Goal: Task Accomplishment & Management: Complete application form

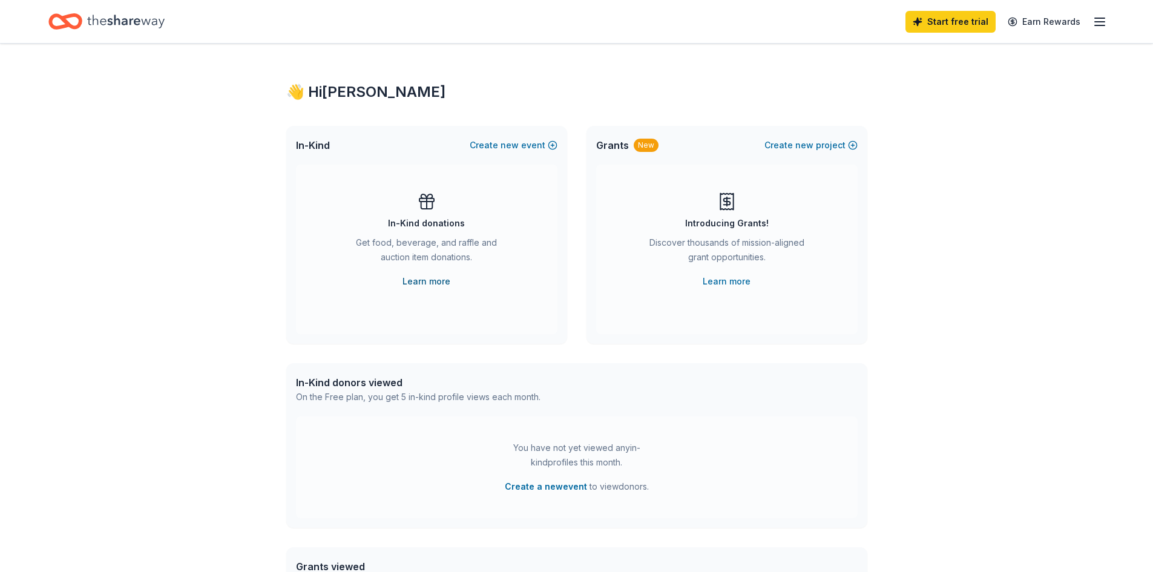
click at [434, 278] on link "Learn more" at bounding box center [427, 281] width 48 height 15
click at [1097, 27] on icon "button" at bounding box center [1100, 22] width 15 height 15
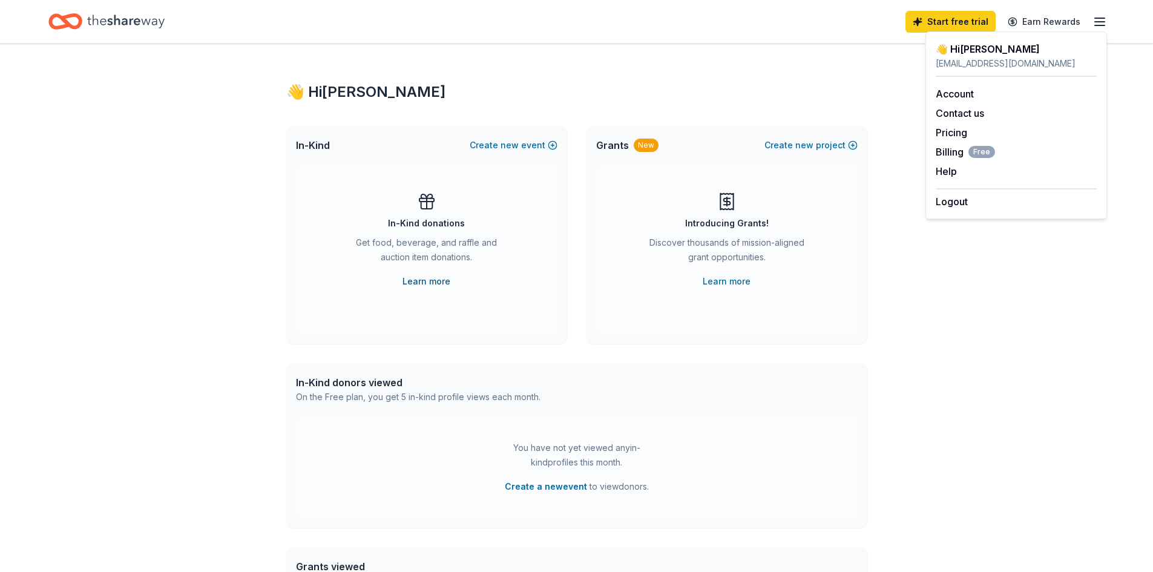
click at [422, 279] on link "Learn more" at bounding box center [427, 281] width 48 height 15
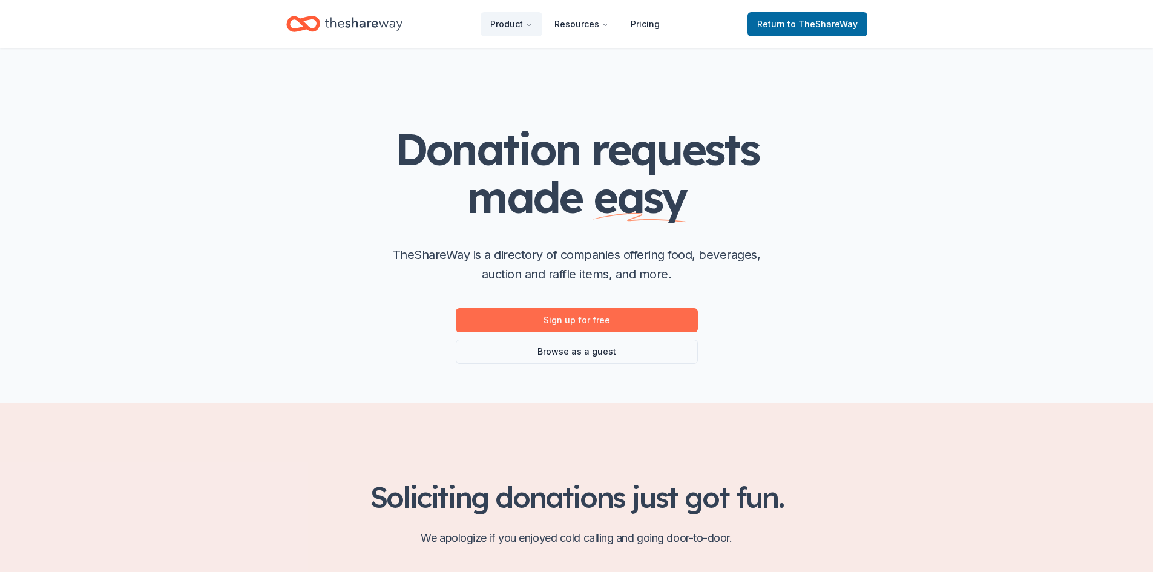
click at [635, 308] on link "Sign up for free" at bounding box center [577, 320] width 242 height 24
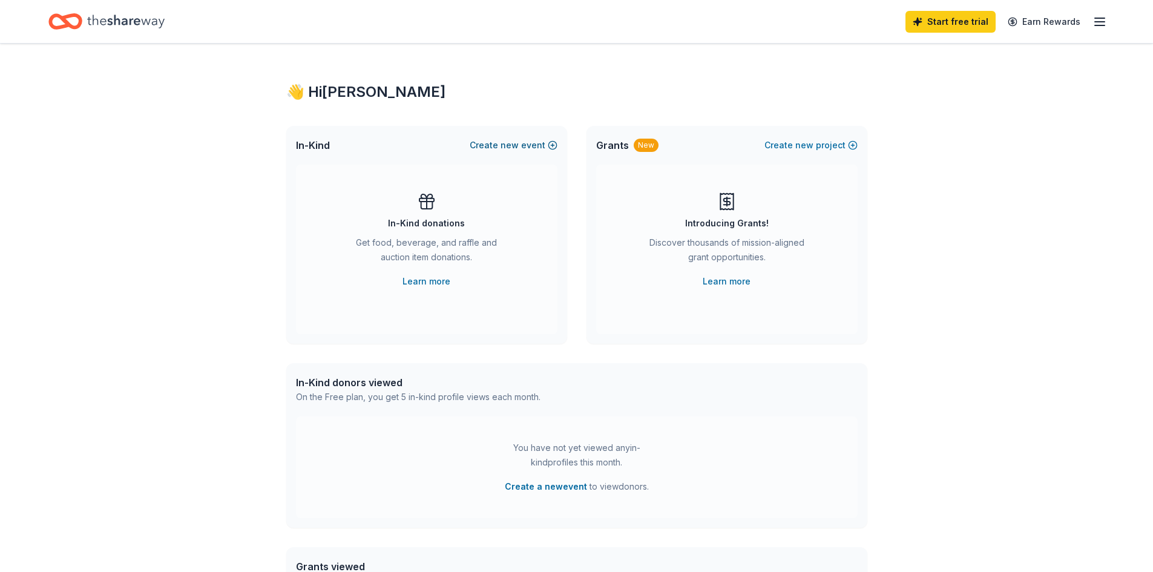
click at [515, 142] on span "new" at bounding box center [510, 145] width 18 height 15
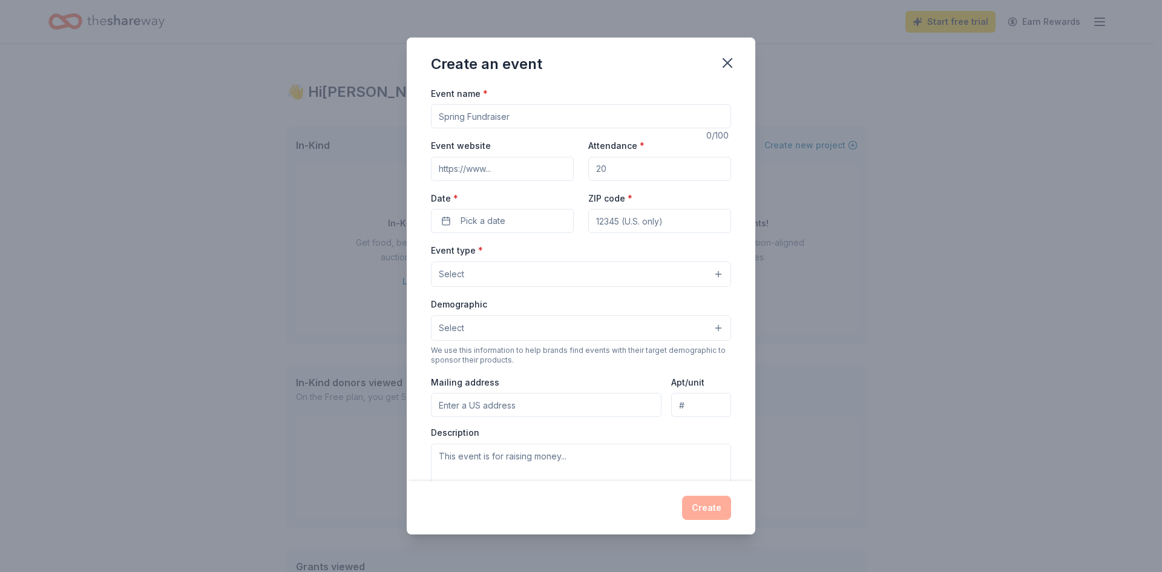
click at [495, 117] on input "Event name *" at bounding box center [581, 116] width 300 height 24
type input "u"
type input "United Services Annual Trivia: Attack of the Gnomes 2026"
click at [645, 175] on input "Attendance *" at bounding box center [659, 169] width 143 height 24
type input "375"
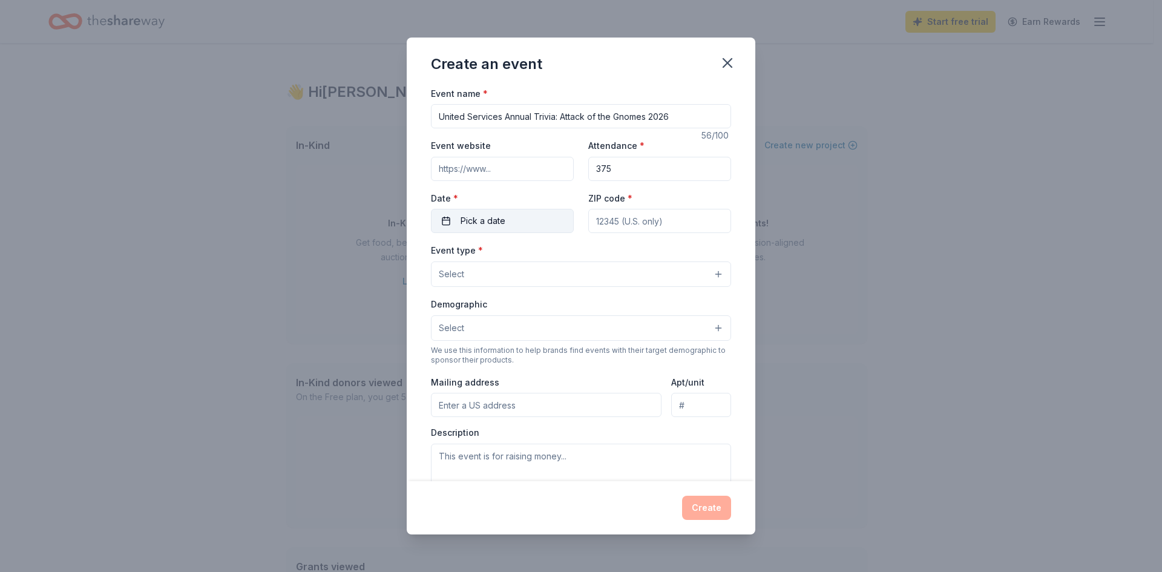
click at [536, 221] on button "Pick a date" at bounding box center [502, 221] width 143 height 24
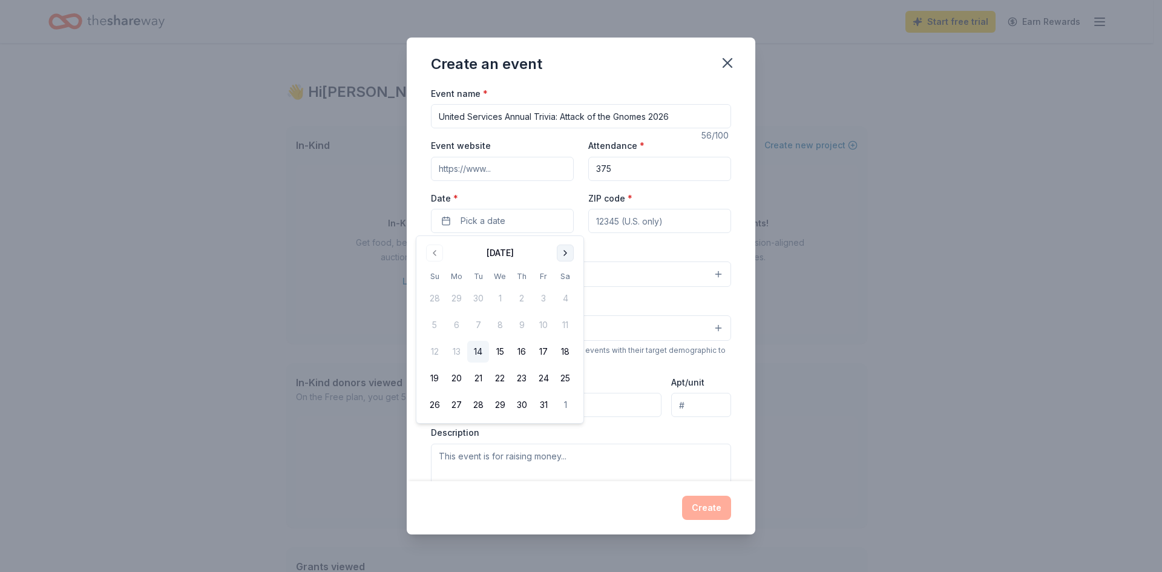
click at [565, 251] on button "Go to next month" at bounding box center [565, 253] width 17 height 17
click at [565, 250] on button "Go to next month" at bounding box center [565, 253] width 17 height 17
click at [546, 326] on button "13" at bounding box center [544, 325] width 22 height 22
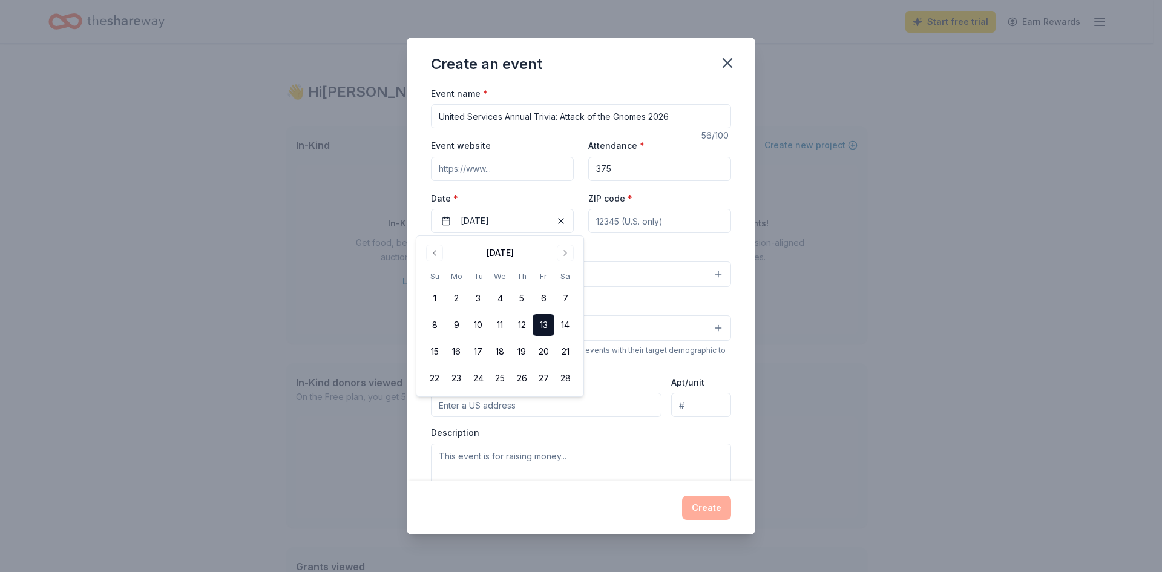
click at [621, 224] on input "ZIP code *" at bounding box center [659, 221] width 143 height 24
type input "63301"
click at [515, 272] on button "Select" at bounding box center [581, 274] width 300 height 25
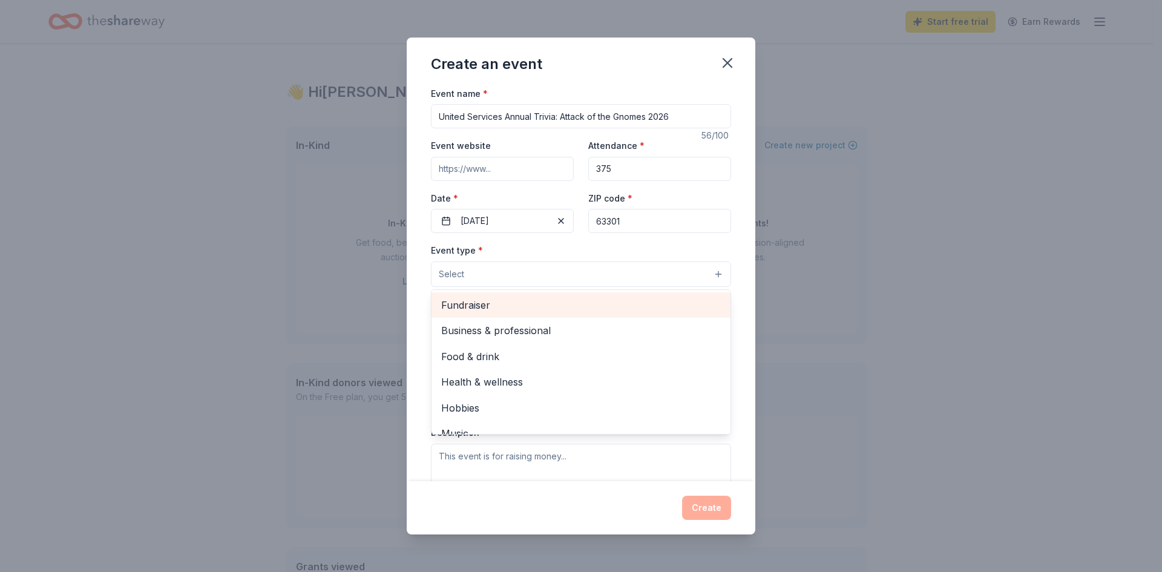
click at [493, 307] on span "Fundraiser" at bounding box center [581, 305] width 280 height 16
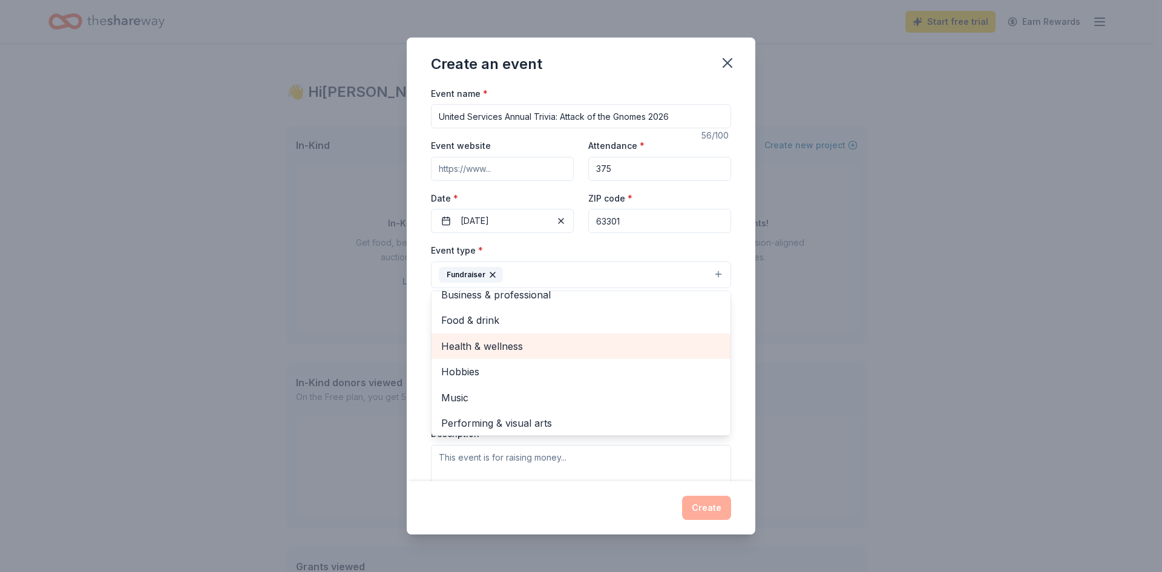
scroll to position [15, 0]
click at [610, 504] on div "Create an event Event name * United Services Annual Trivia: Attack of the Gnome…" at bounding box center [581, 287] width 349 height 498
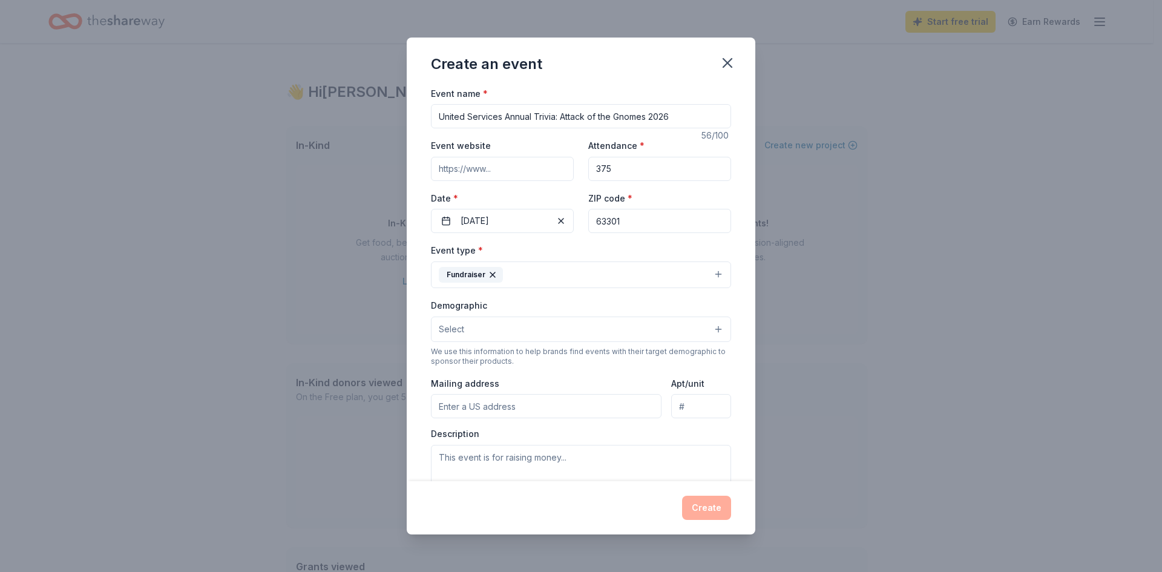
click at [536, 328] on button "Select" at bounding box center [581, 329] width 300 height 25
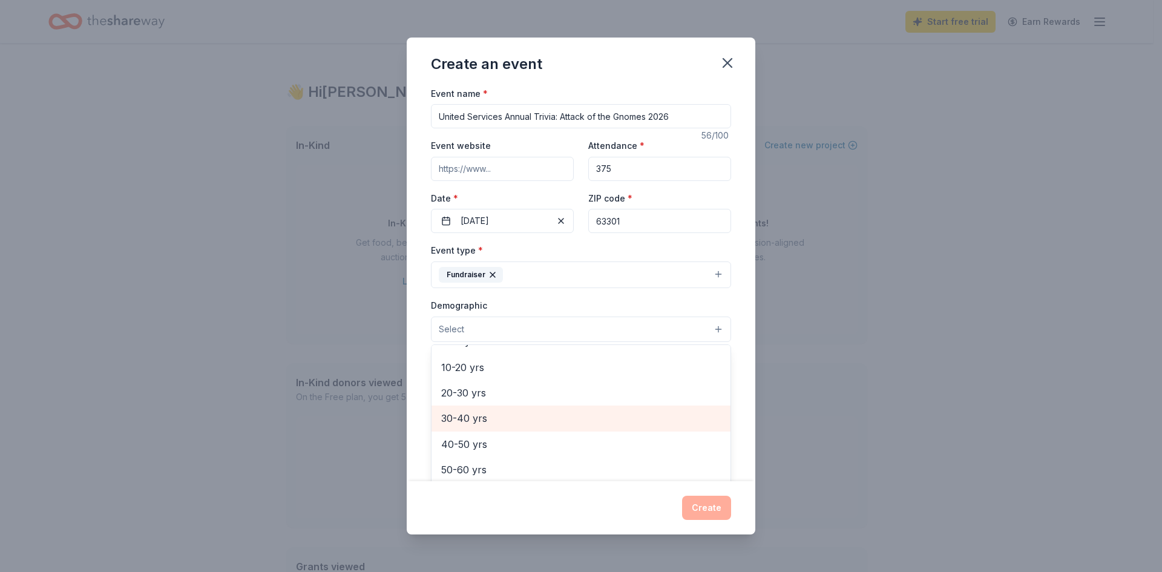
scroll to position [0, 0]
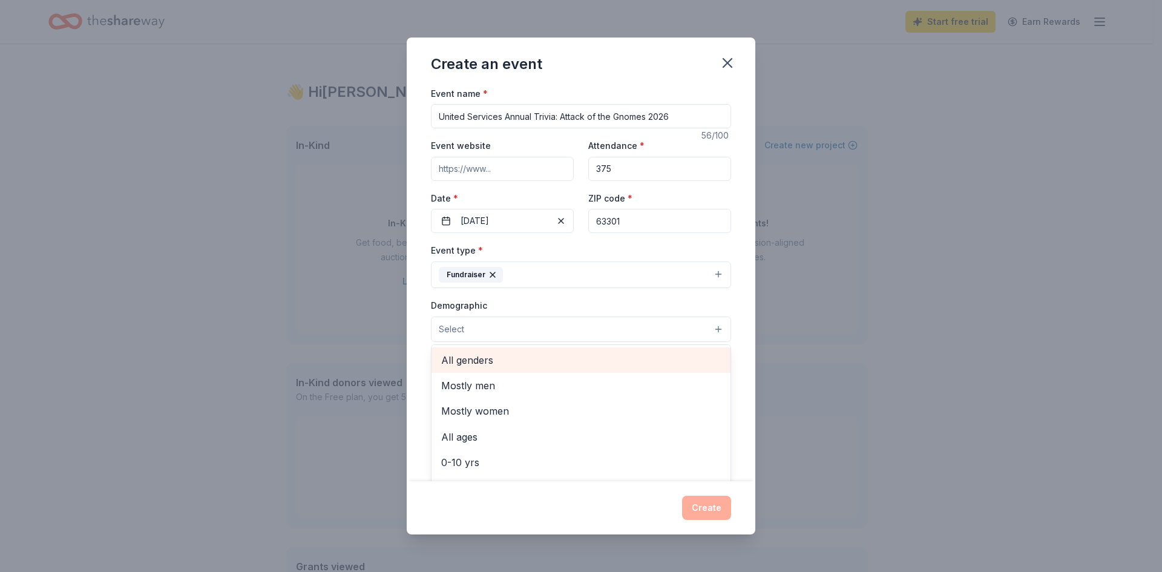
click at [487, 357] on span "All genders" at bounding box center [581, 360] width 280 height 16
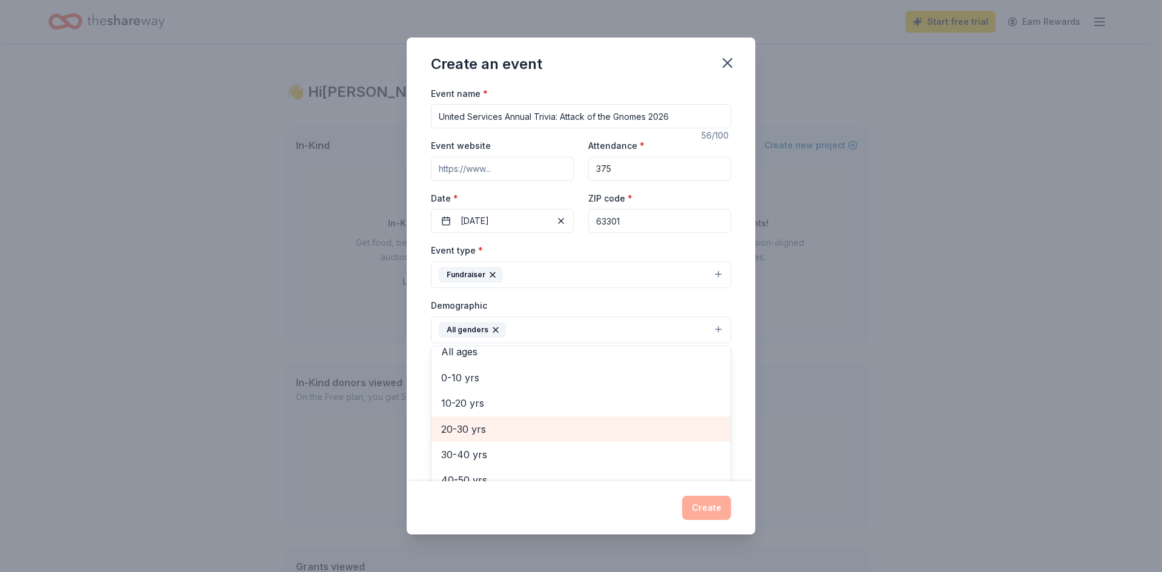
click at [490, 429] on span "20-30 yrs" at bounding box center [581, 429] width 280 height 16
click at [473, 429] on span "30-40 yrs" at bounding box center [581, 429] width 280 height 16
click at [475, 432] on span "40-50 yrs" at bounding box center [581, 429] width 280 height 16
click at [475, 437] on span "50-60 yrs" at bounding box center [581, 429] width 280 height 16
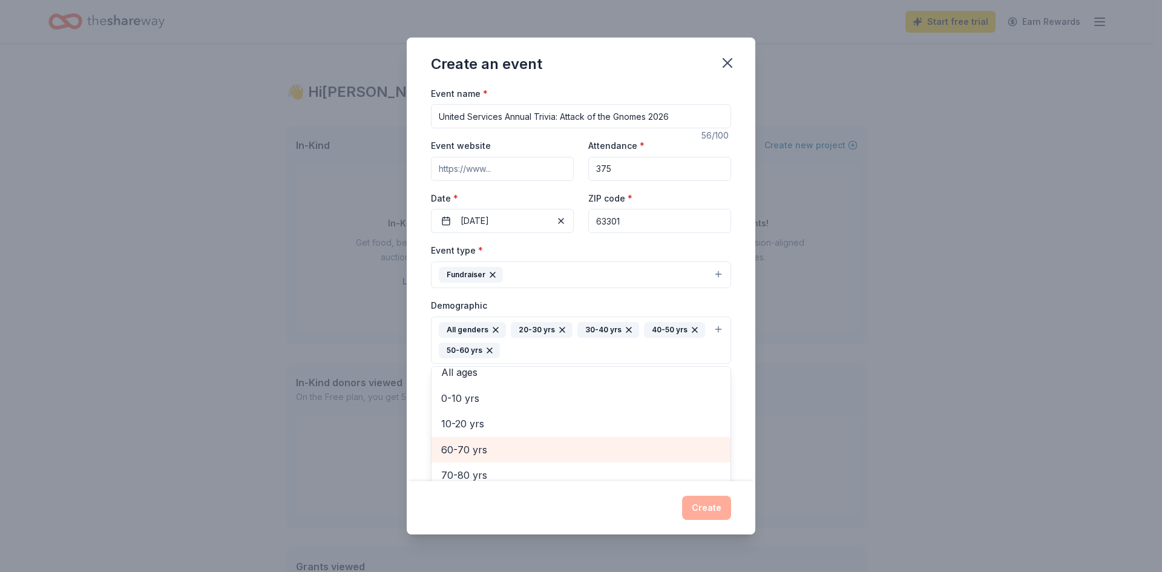
click at [475, 450] on span "60-70 yrs" at bounding box center [581, 450] width 280 height 16
click at [475, 450] on span "10-20 yrs" at bounding box center [581, 444] width 280 height 16
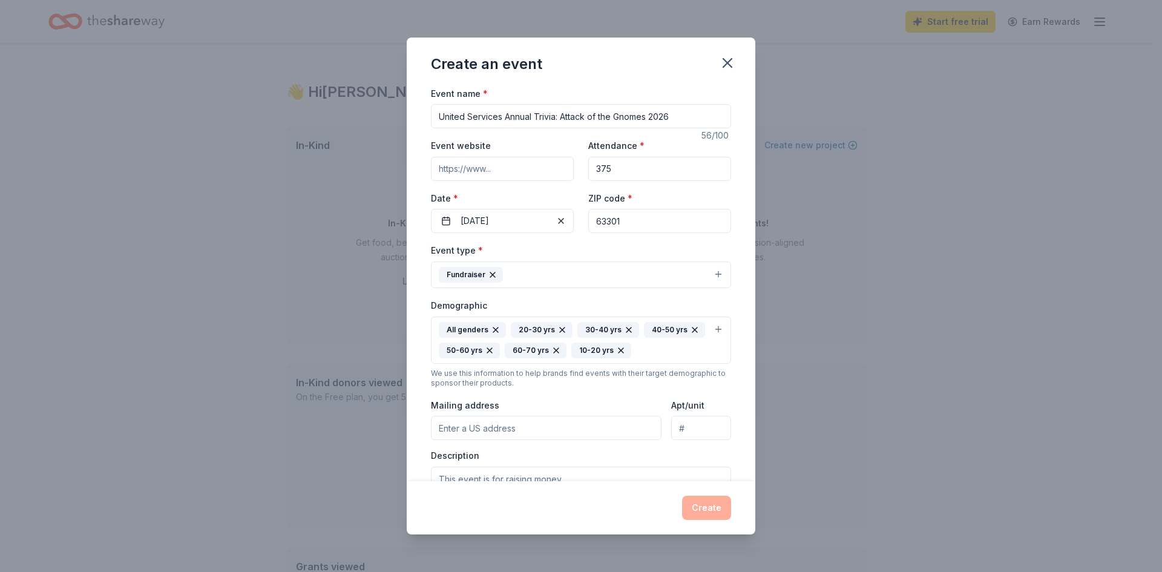
click at [626, 351] on icon "button" at bounding box center [621, 351] width 10 height 10
click at [662, 347] on div "All genders 20-30 yrs 30-40 yrs 40-50 yrs 50-60 yrs 60-70 yrs" at bounding box center [574, 340] width 270 height 36
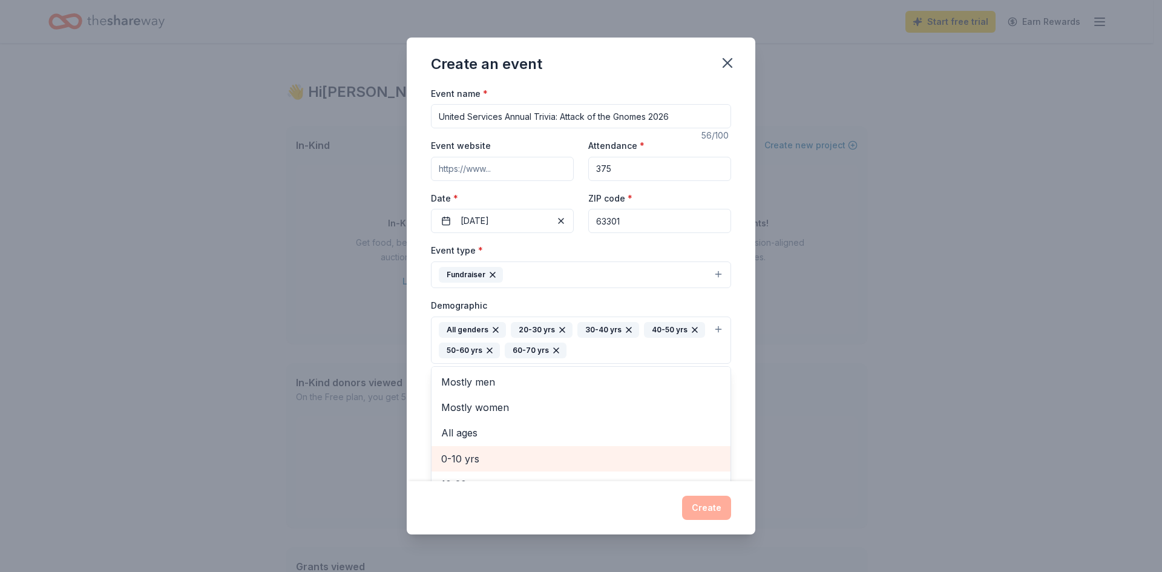
scroll to position [40, 0]
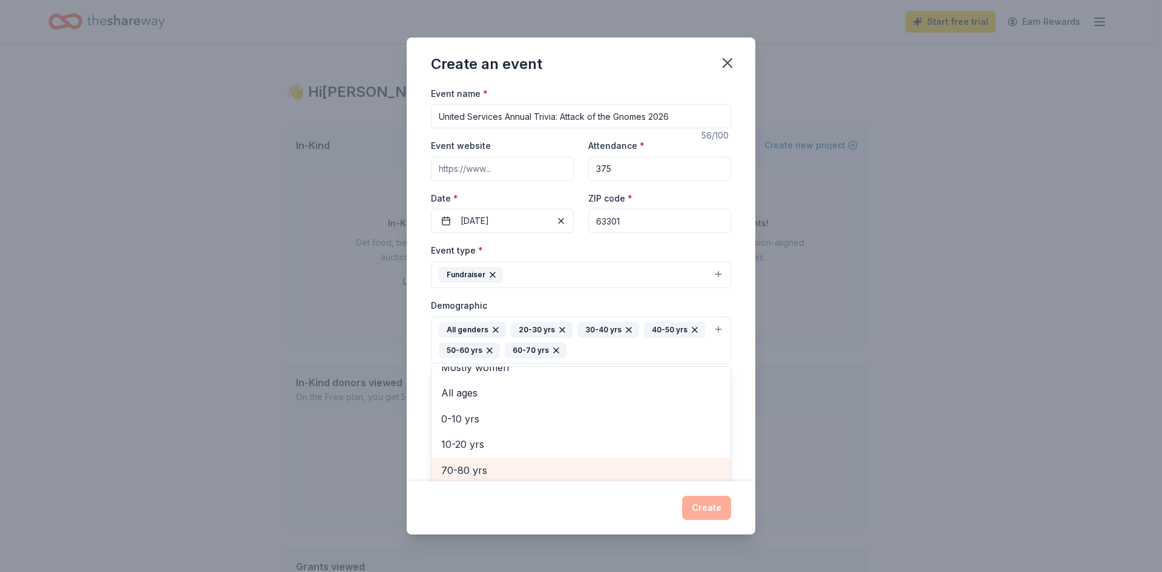
click at [502, 469] on span "70-80 yrs" at bounding box center [581, 471] width 280 height 16
click at [662, 289] on div "Event type * Fundraiser Demographic All genders 20-30 yrs 30-40 yrs 40-50 yrs 5…" at bounding box center [581, 380] width 300 height 278
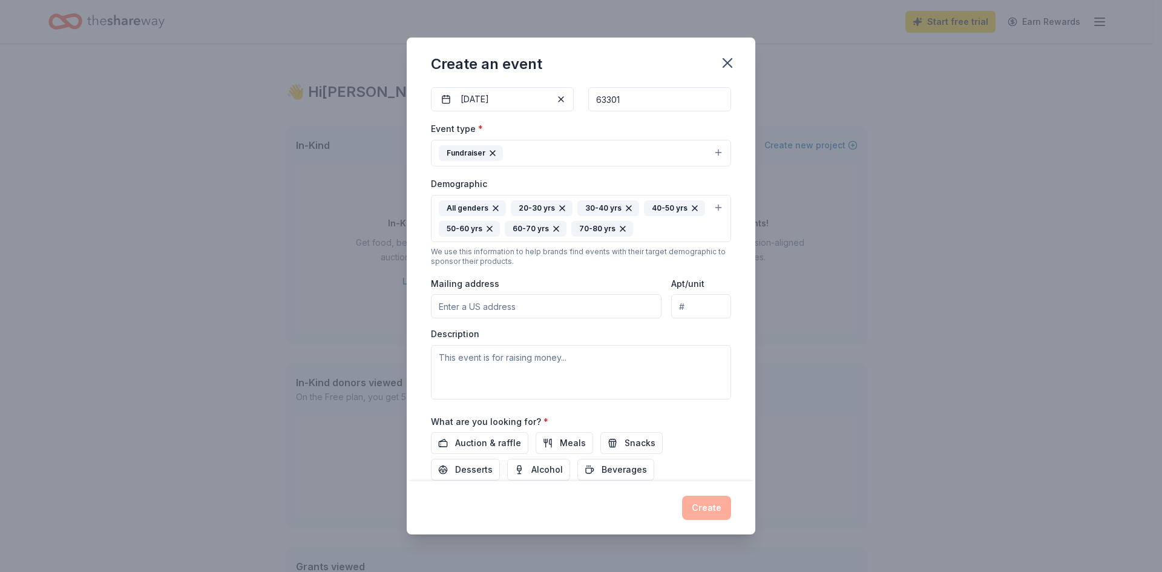
scroll to position [123, 0]
click at [550, 301] on input "Mailing address" at bounding box center [546, 305] width 231 height 24
type input "3420 Harry S. Truman Boulevard"
click at [561, 375] on textarea at bounding box center [581, 371] width 300 height 54
paste textarea "United Services for Children has been serving tens of thousands of children wit…"
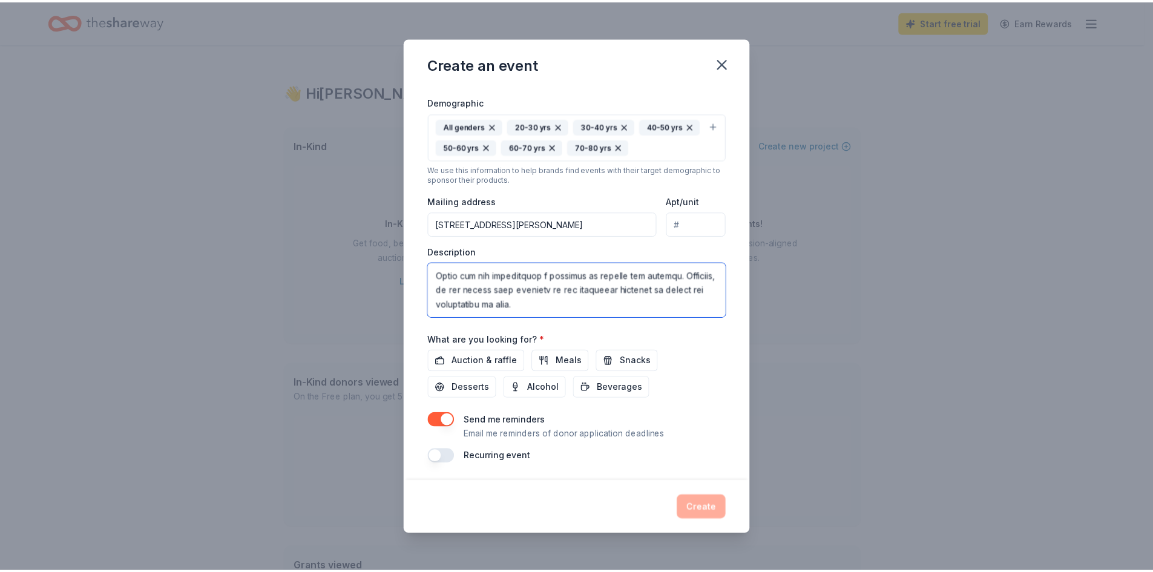
scroll to position [206, 0]
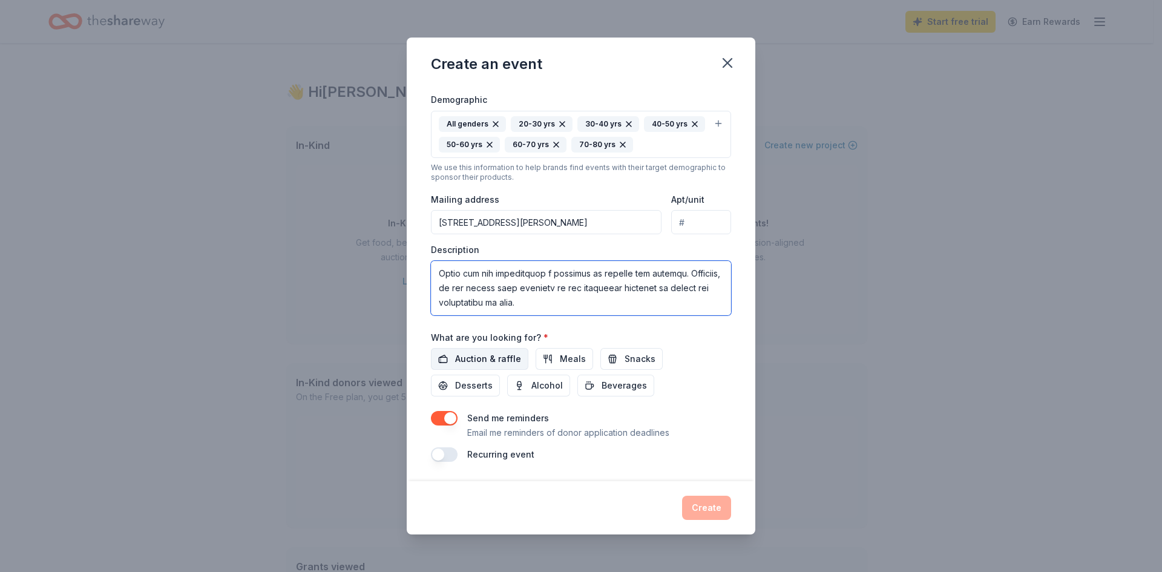
type textarea "United Services for Children has been serving tens of thousands of children wit…"
click at [488, 354] on span "Auction & raffle" at bounding box center [488, 359] width 66 height 15
click at [707, 509] on button "Create" at bounding box center [706, 508] width 49 height 24
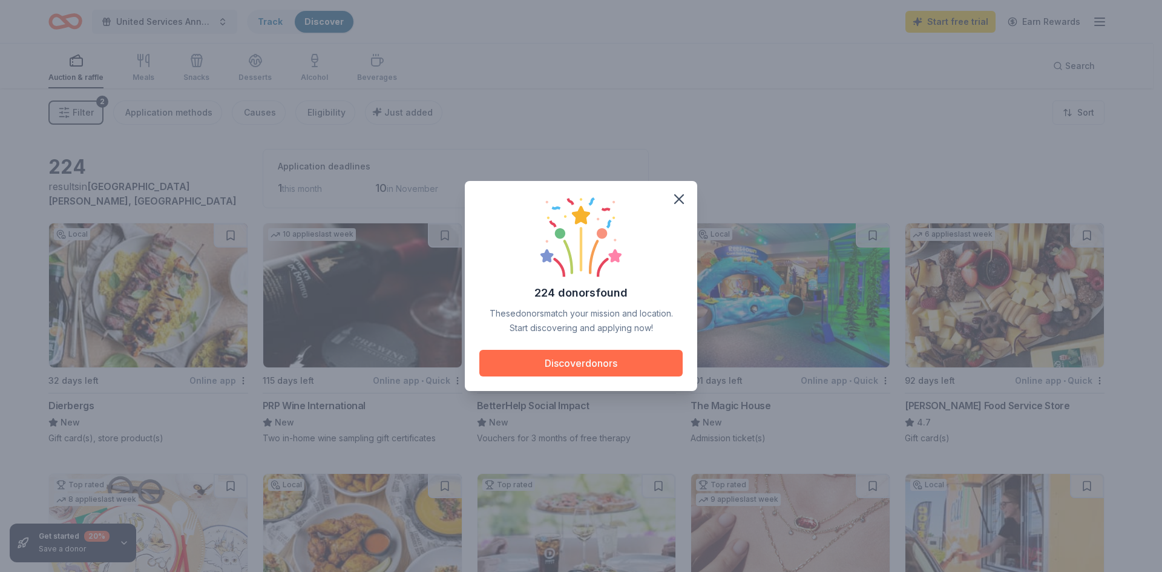
click at [570, 361] on button "Discover donors" at bounding box center [580, 363] width 203 height 27
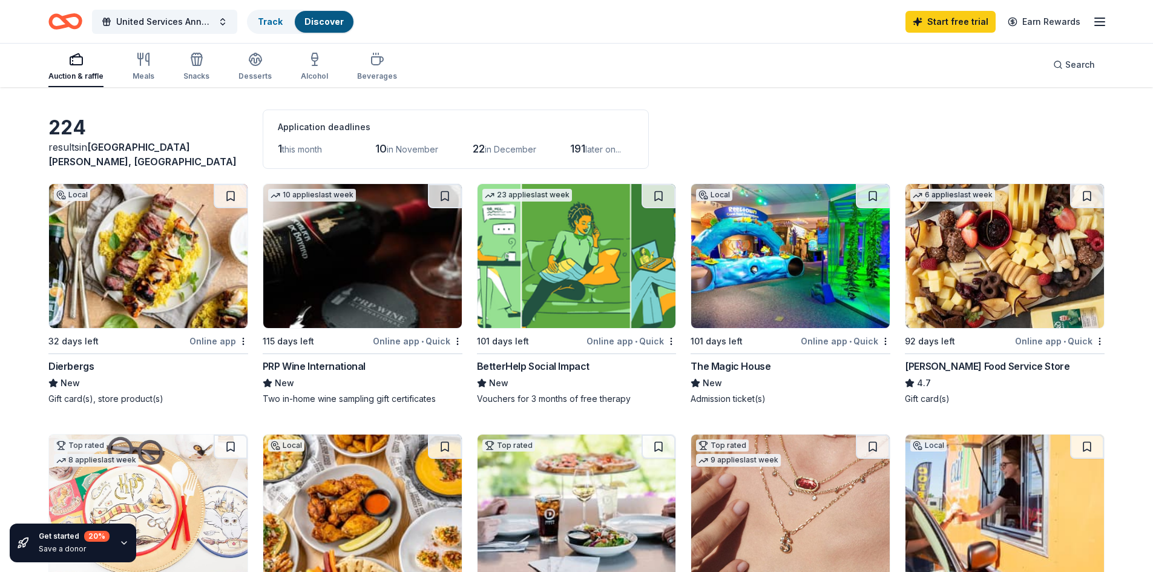
scroll to position [61, 0]
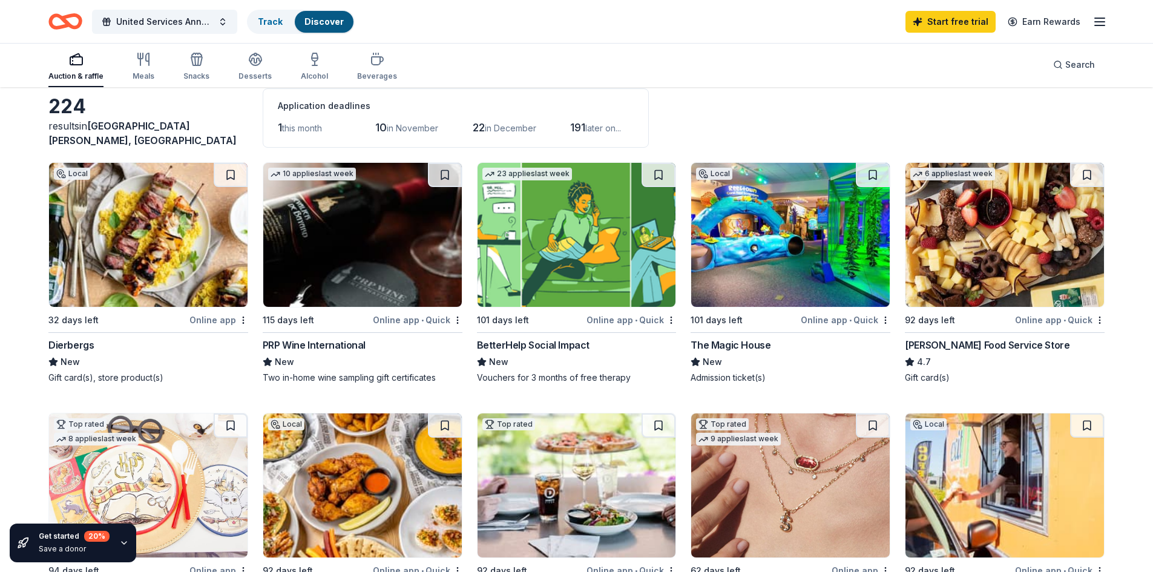
click at [579, 256] on img at bounding box center [577, 235] width 199 height 144
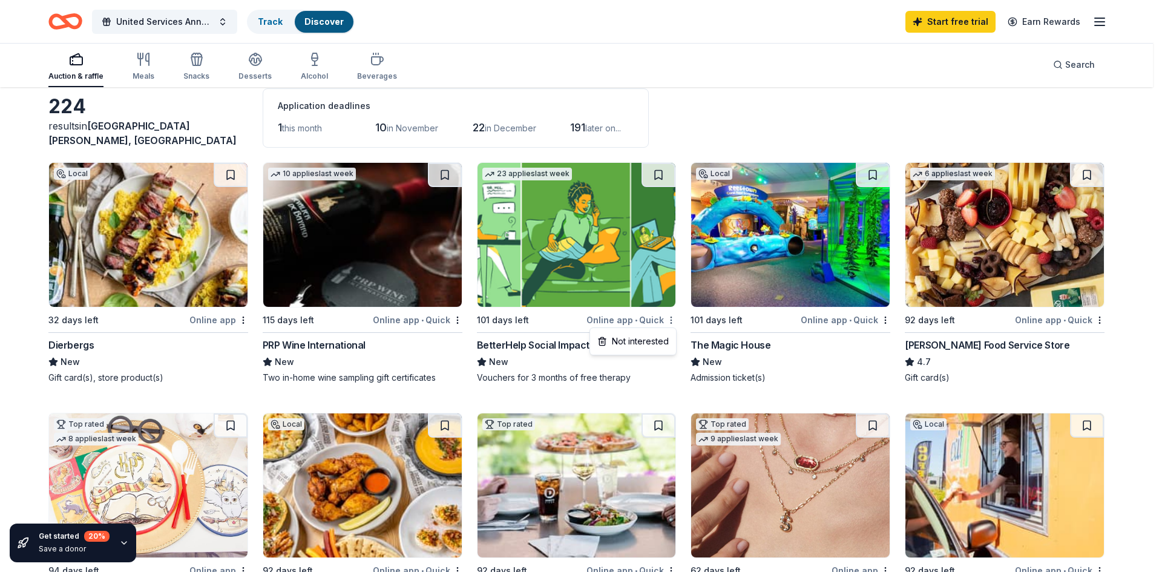
click at [670, 319] on html "United Services Annual Trivia: Attack of the Gnomes 2026 Track Discover Start f…" at bounding box center [581, 225] width 1162 height 572
click at [518, 317] on html "United Services Annual Trivia: Attack of the Gnomes 2026 Track Discover Start f…" at bounding box center [581, 225] width 1162 height 572
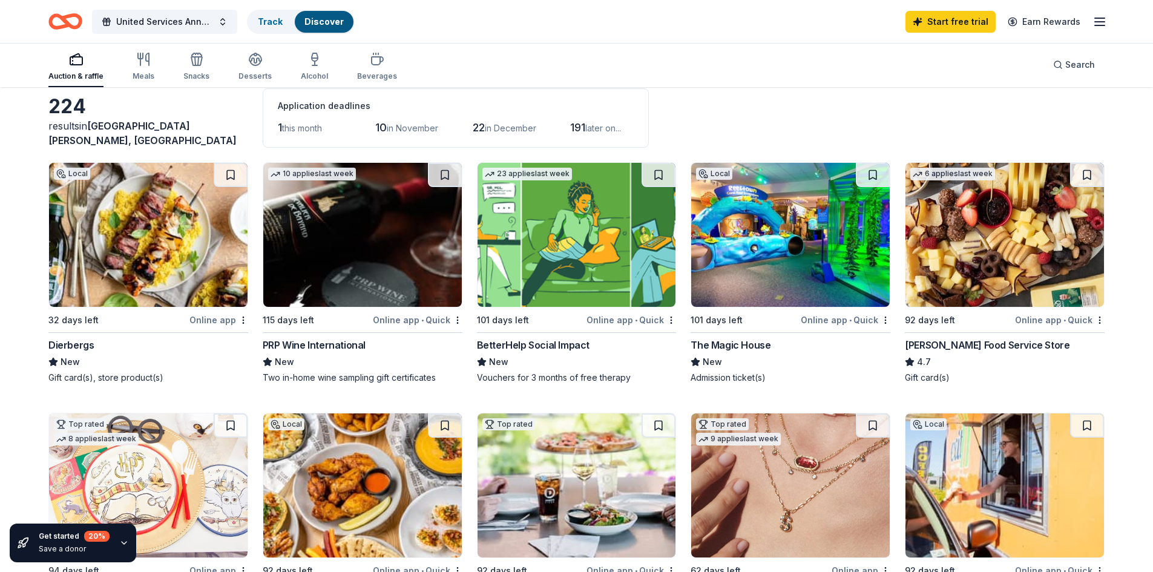
click at [518, 317] on div "101 days left" at bounding box center [503, 320] width 52 height 15
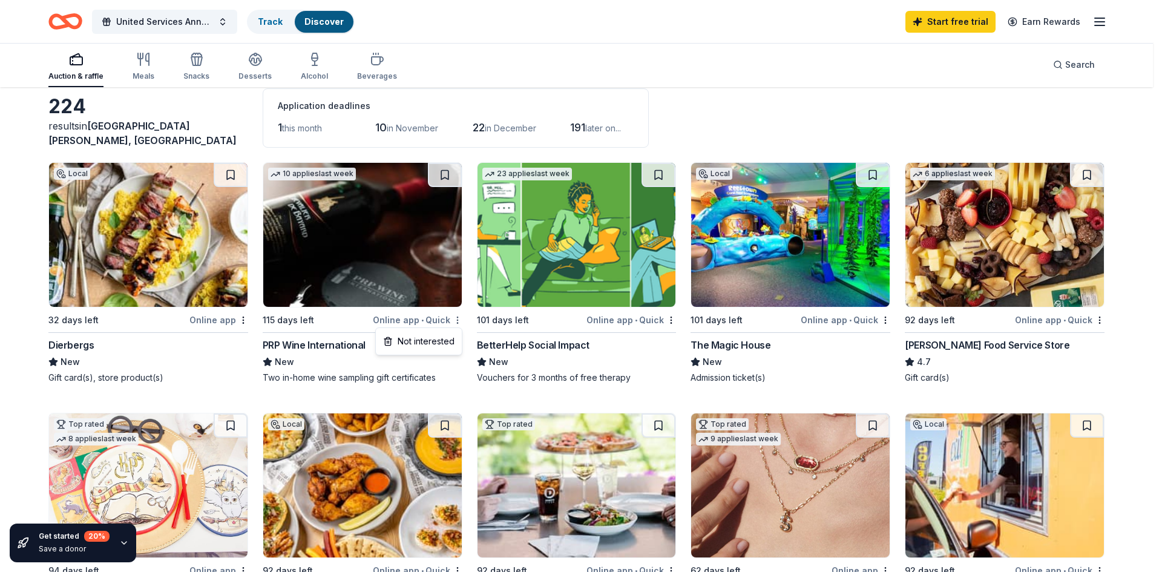
click at [457, 320] on html "United Services Annual Trivia: Attack of the Gnomes 2026 Track Discover Start f…" at bounding box center [581, 225] width 1162 height 572
click at [446, 340] on div "Not interested" at bounding box center [418, 342] width 81 height 22
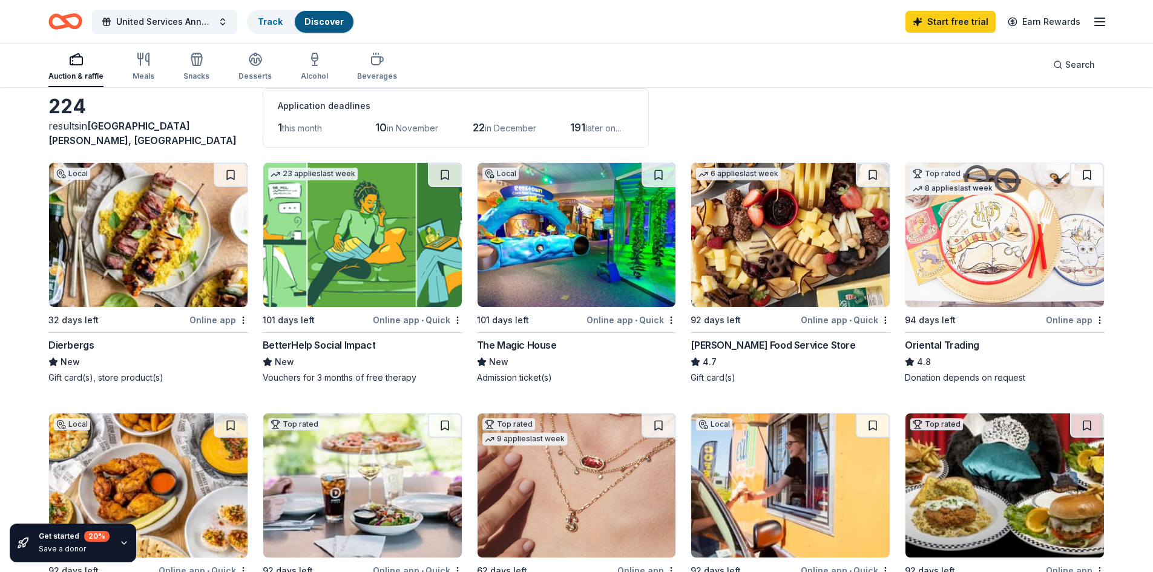
click at [846, 268] on img at bounding box center [790, 235] width 199 height 144
click at [743, 346] on div "Gordon Food Service Store" at bounding box center [773, 345] width 165 height 15
click at [661, 176] on button at bounding box center [659, 175] width 34 height 24
click at [874, 175] on button at bounding box center [873, 175] width 34 height 24
drag, startPoint x: 1089, startPoint y: 168, endPoint x: 1083, endPoint y: 180, distance: 13.8
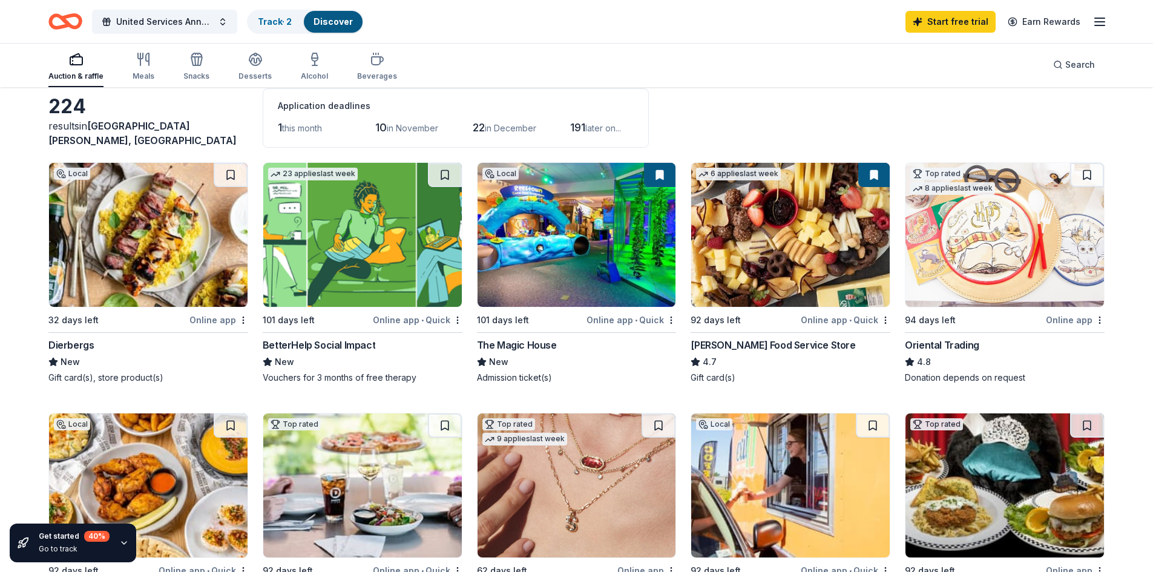
click at [1089, 168] on button at bounding box center [1087, 175] width 34 height 24
click at [446, 173] on button at bounding box center [445, 175] width 34 height 24
click at [229, 173] on button at bounding box center [231, 175] width 34 height 24
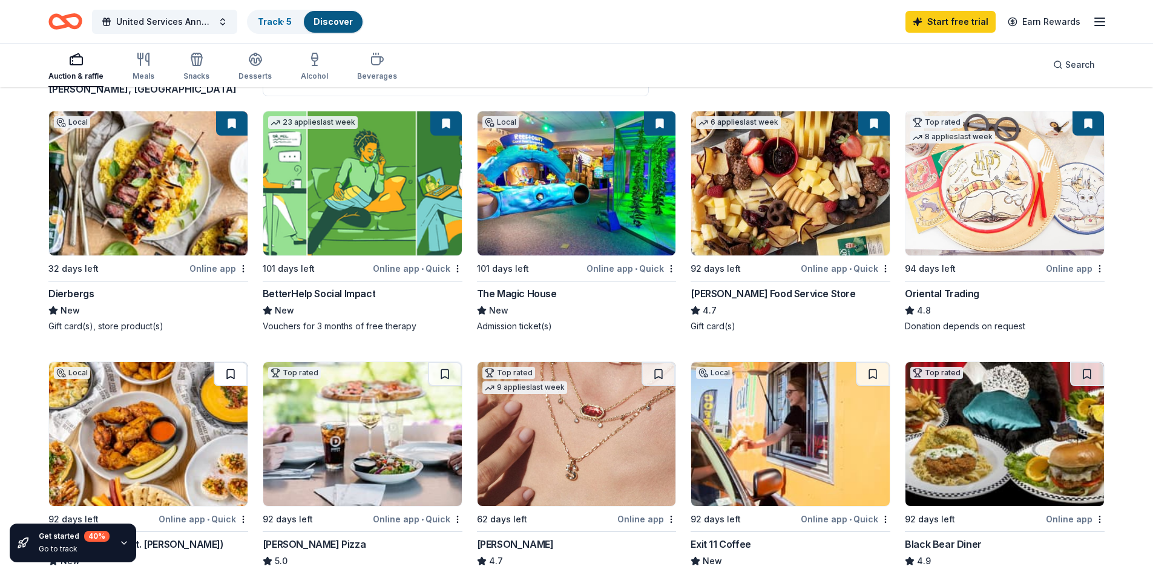
scroll to position [242, 0]
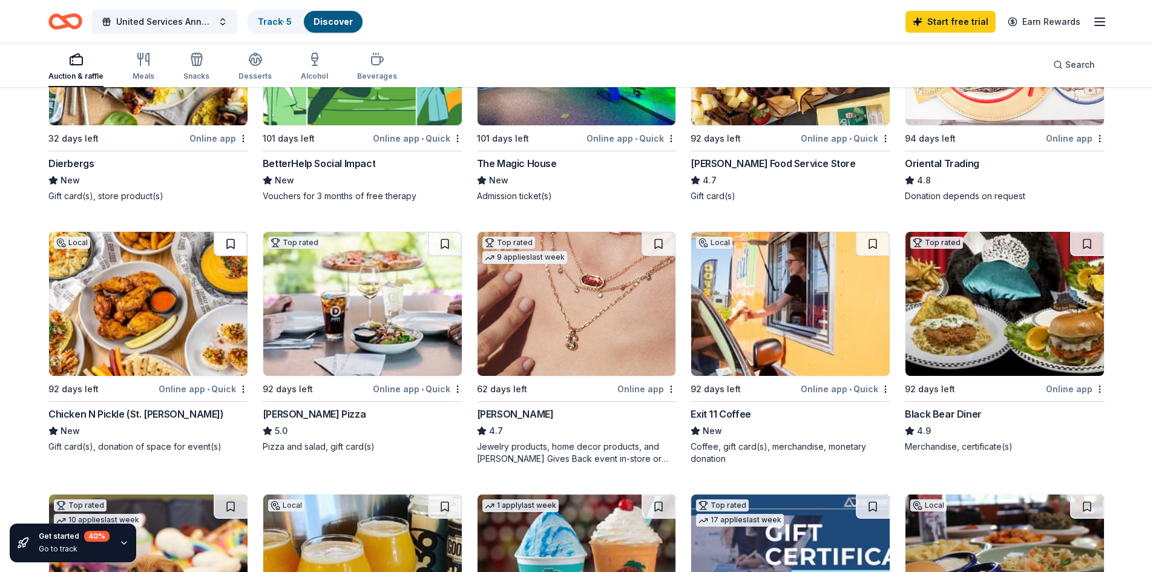
click at [224, 242] on button at bounding box center [231, 244] width 34 height 24
click at [446, 244] on button at bounding box center [445, 244] width 34 height 24
click at [651, 241] on button at bounding box center [659, 244] width 34 height 24
click at [872, 248] on button at bounding box center [873, 244] width 34 height 24
click at [1087, 239] on button at bounding box center [1087, 244] width 34 height 24
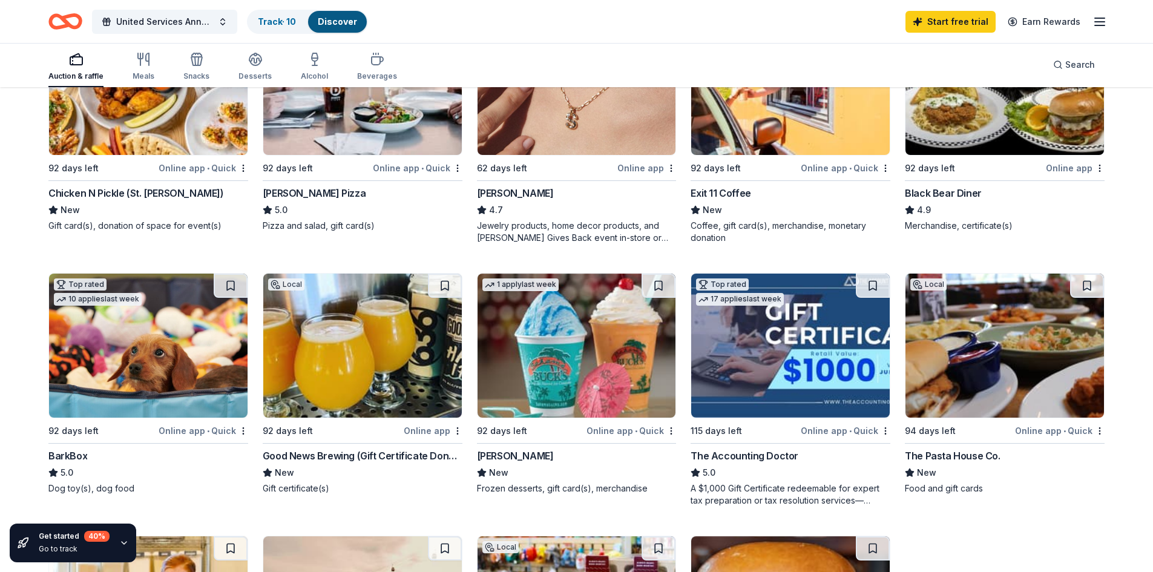
scroll to position [484, 0]
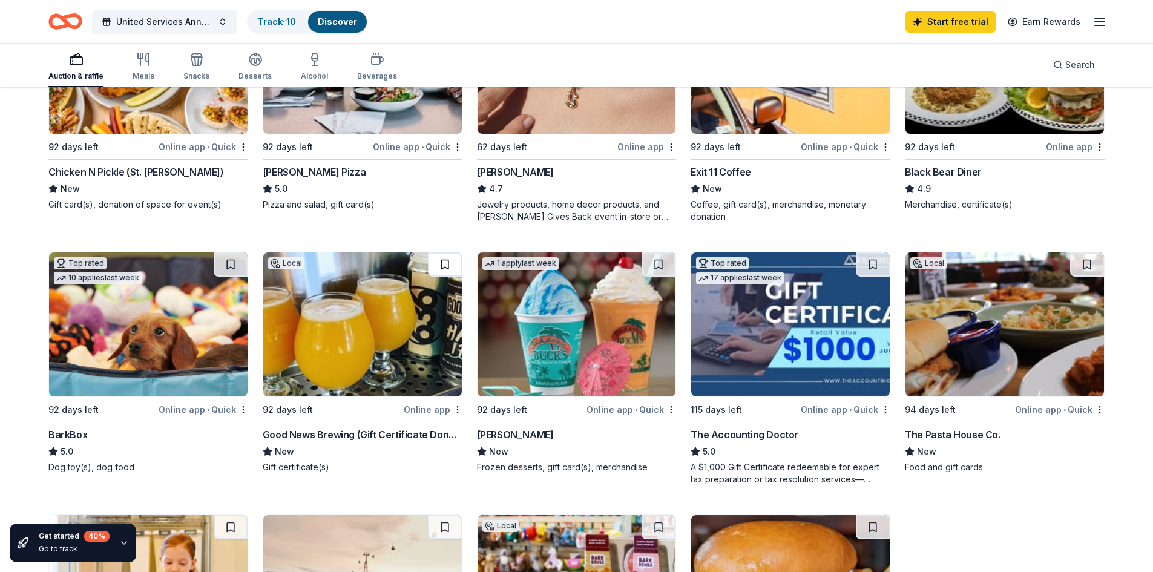
click at [446, 267] on button at bounding box center [445, 264] width 34 height 24
click at [228, 264] on button at bounding box center [231, 264] width 34 height 24
click at [662, 264] on button at bounding box center [659, 264] width 34 height 24
click at [786, 339] on img at bounding box center [790, 324] width 199 height 144
click at [1094, 263] on button at bounding box center [1087, 264] width 34 height 24
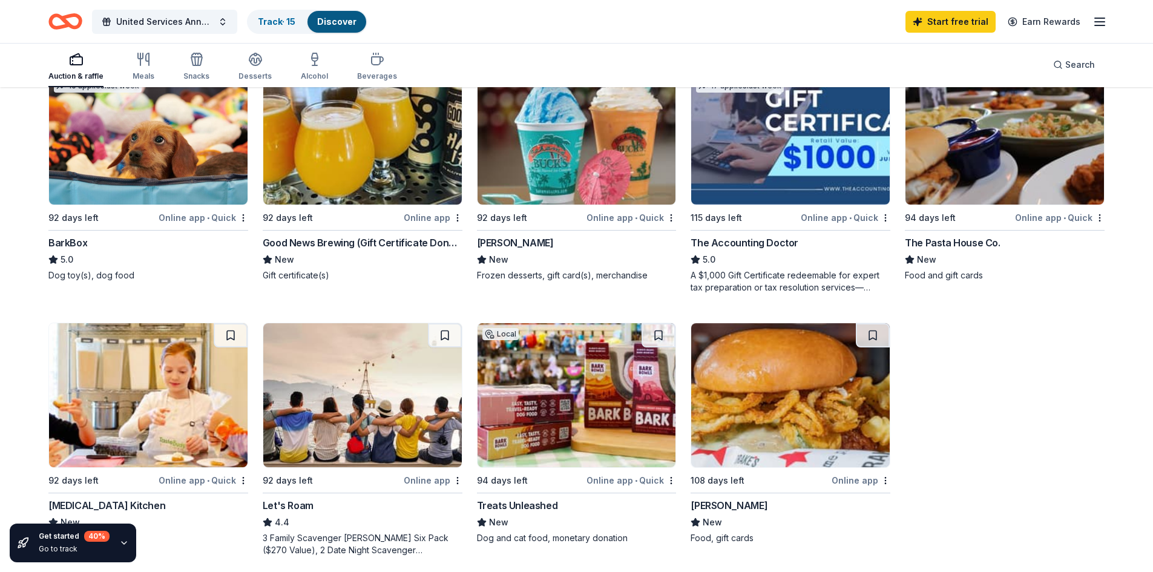
scroll to position [727, 0]
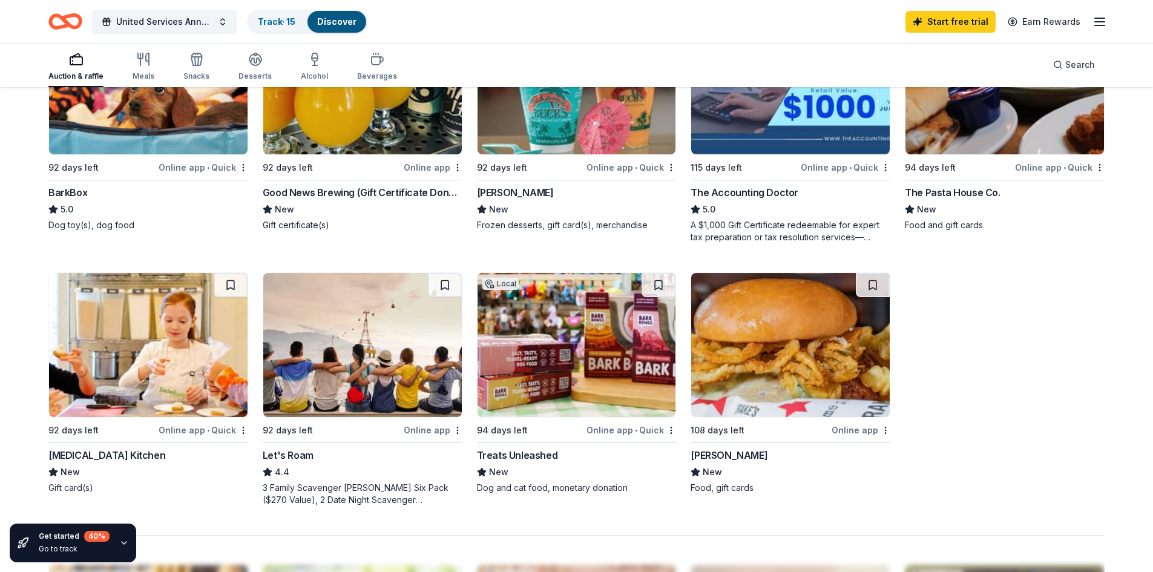
click at [156, 364] on img at bounding box center [148, 345] width 199 height 144
click at [662, 281] on button at bounding box center [659, 285] width 34 height 24
click at [880, 283] on button at bounding box center [873, 285] width 34 height 24
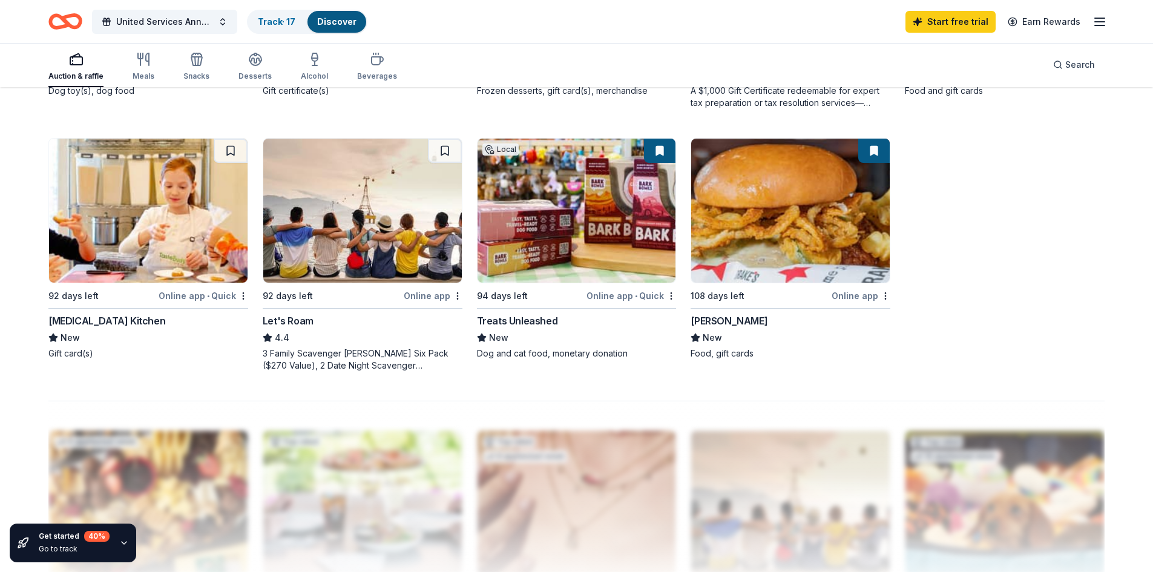
scroll to position [1090, 0]
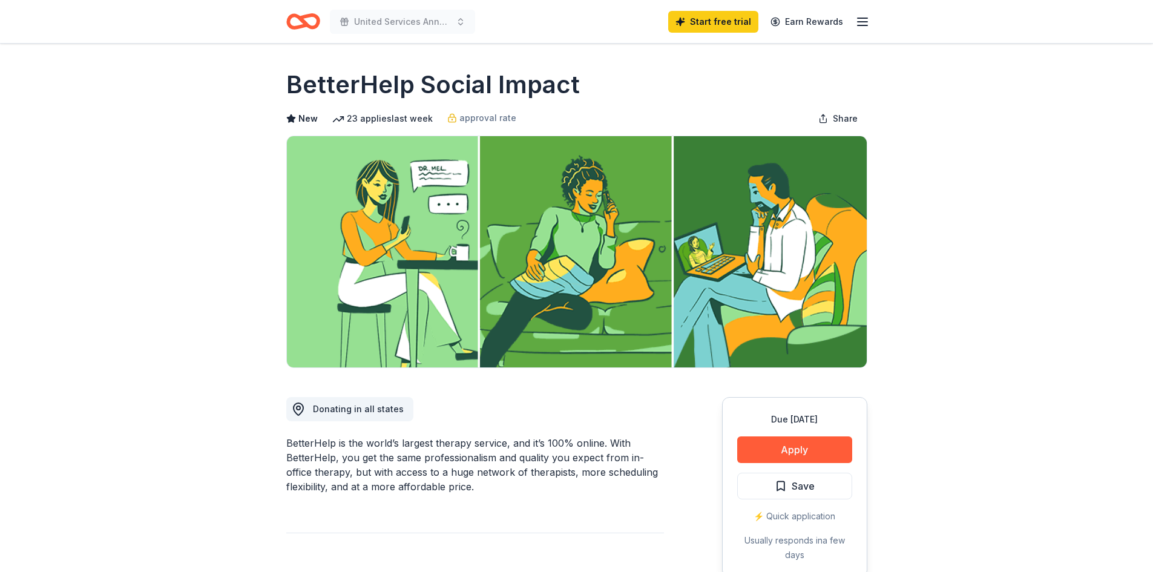
click at [573, 462] on div "BetterHelp is the world’s largest therapy service, and it’s 100% online. With B…" at bounding box center [475, 465] width 378 height 58
click at [769, 449] on button "Apply" at bounding box center [794, 450] width 115 height 27
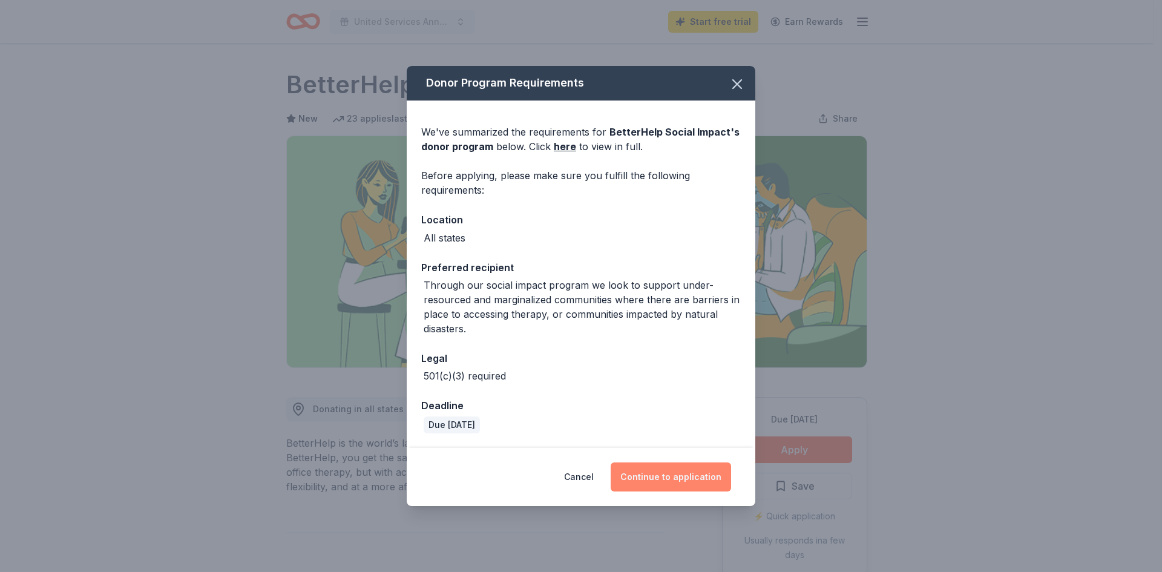
click at [667, 480] on button "Continue to application" at bounding box center [671, 477] width 120 height 29
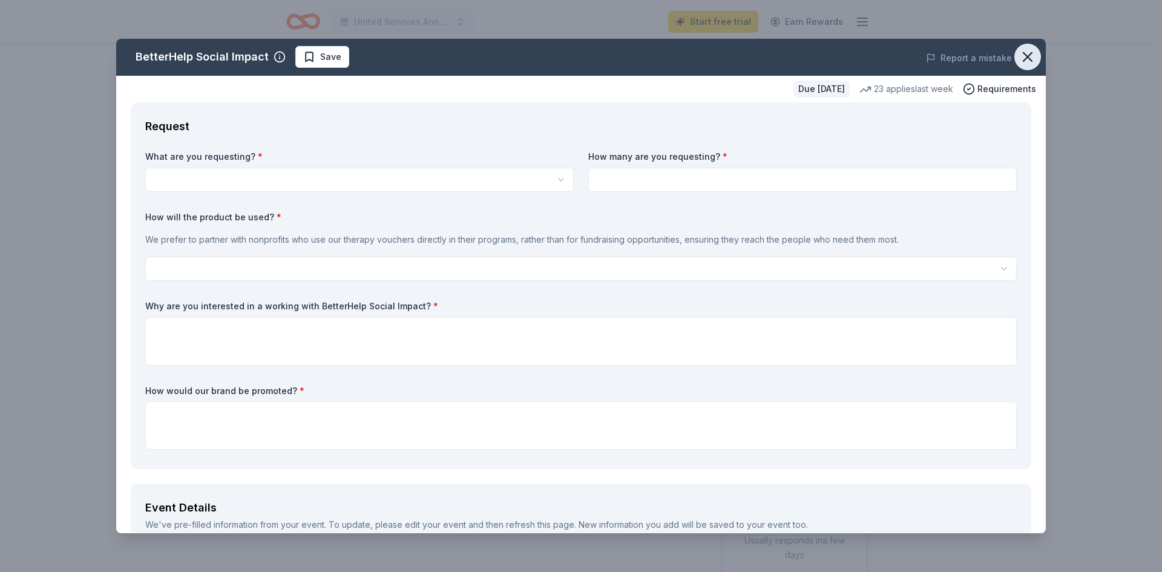
click at [1020, 57] on icon "button" at bounding box center [1028, 56] width 17 height 17
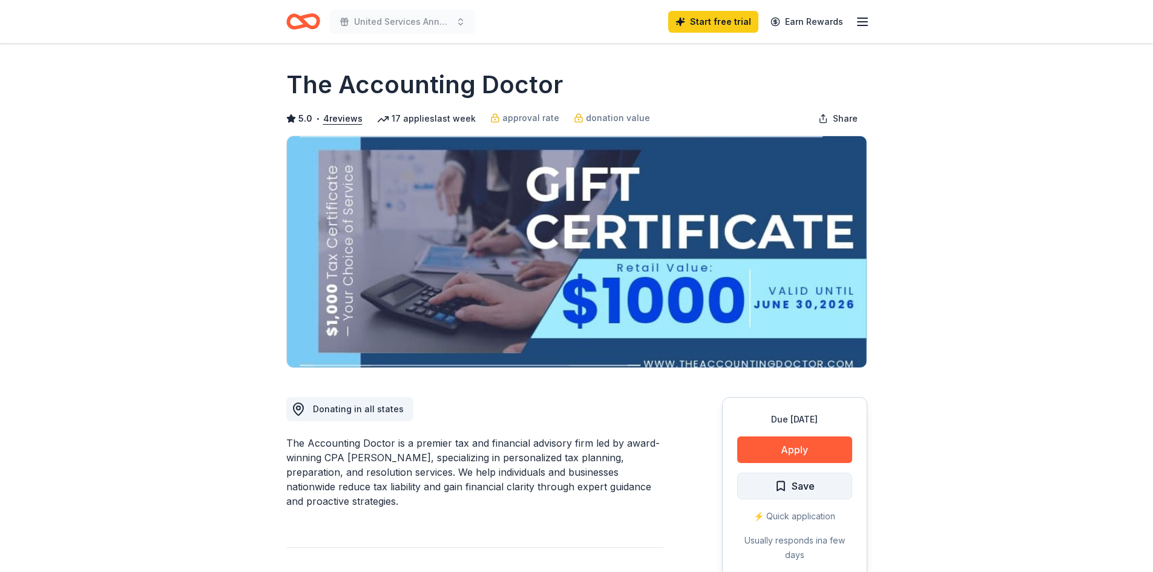
click at [789, 480] on span "Save" at bounding box center [795, 486] width 40 height 16
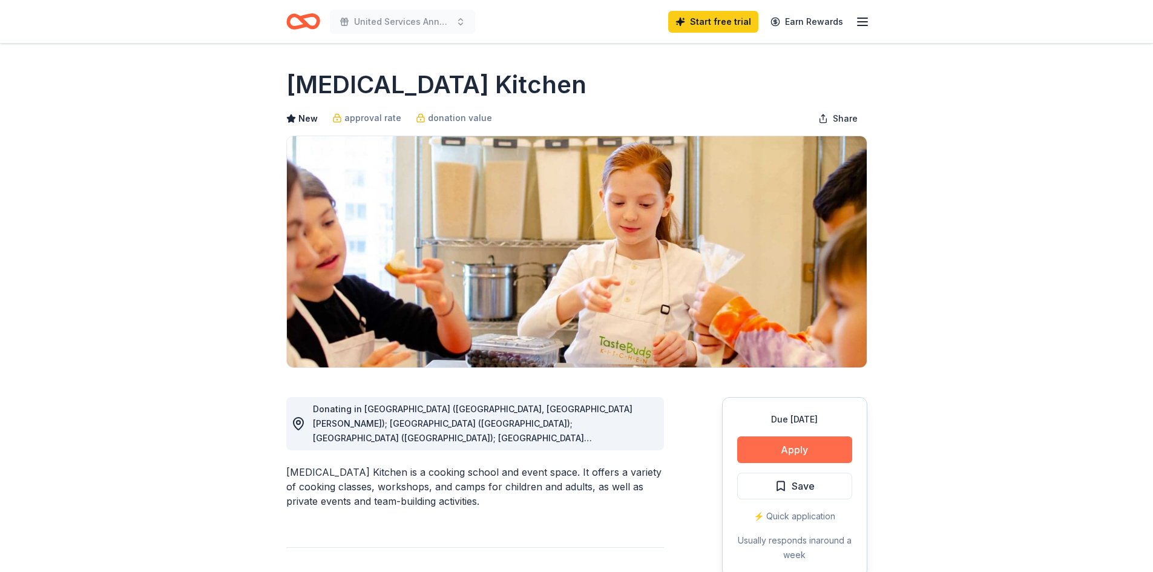
click at [774, 446] on button "Apply" at bounding box center [794, 450] width 115 height 27
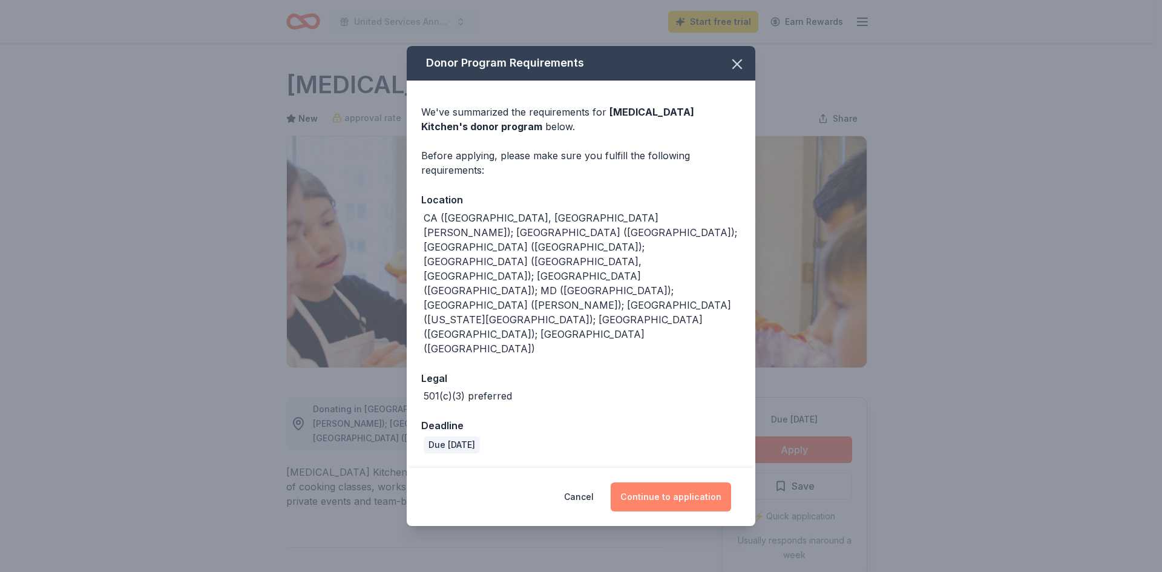
click at [651, 483] on button "Continue to application" at bounding box center [671, 497] width 120 height 29
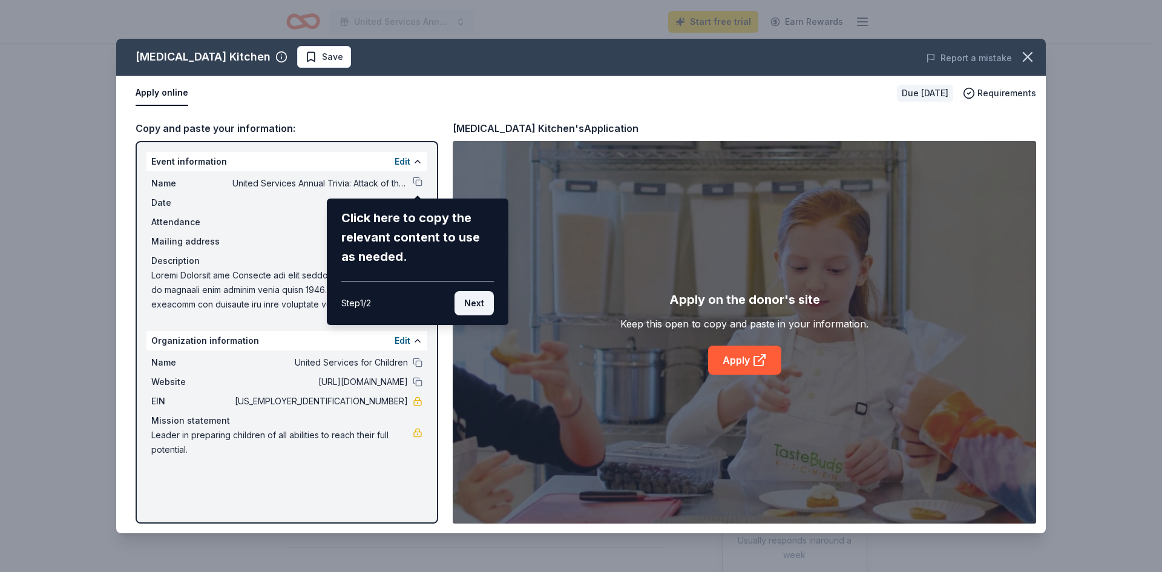
click at [473, 306] on button "Next" at bounding box center [474, 303] width 39 height 24
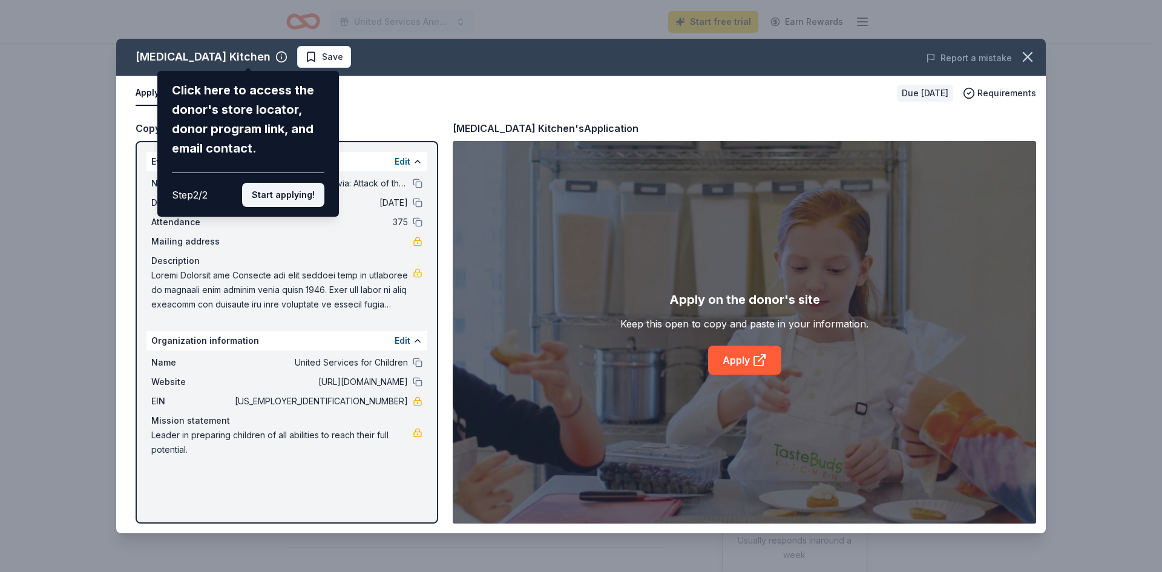
click at [276, 191] on button "Start applying!" at bounding box center [283, 195] width 82 height 24
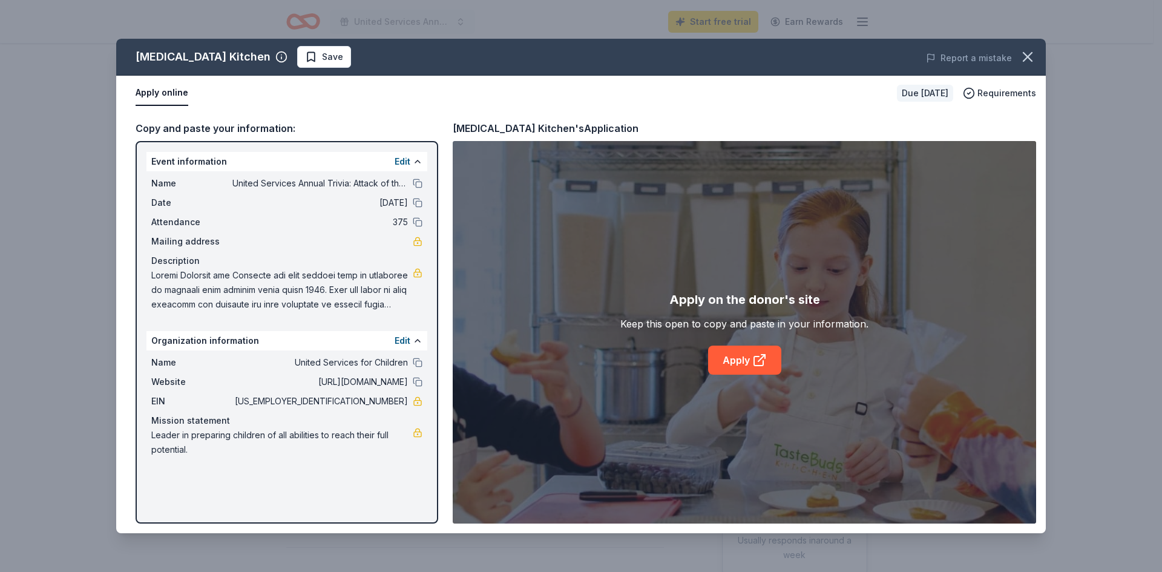
click at [754, 360] on div "[MEDICAL_DATA] Kitchen Save Report a mistake Apply online Due [DATE] Requiremen…" at bounding box center [581, 286] width 930 height 495
click at [740, 357] on link "Apply" at bounding box center [744, 360] width 73 height 29
click at [1020, 56] on icon "button" at bounding box center [1028, 56] width 17 height 17
